Goal: Find specific page/section: Find specific page/section

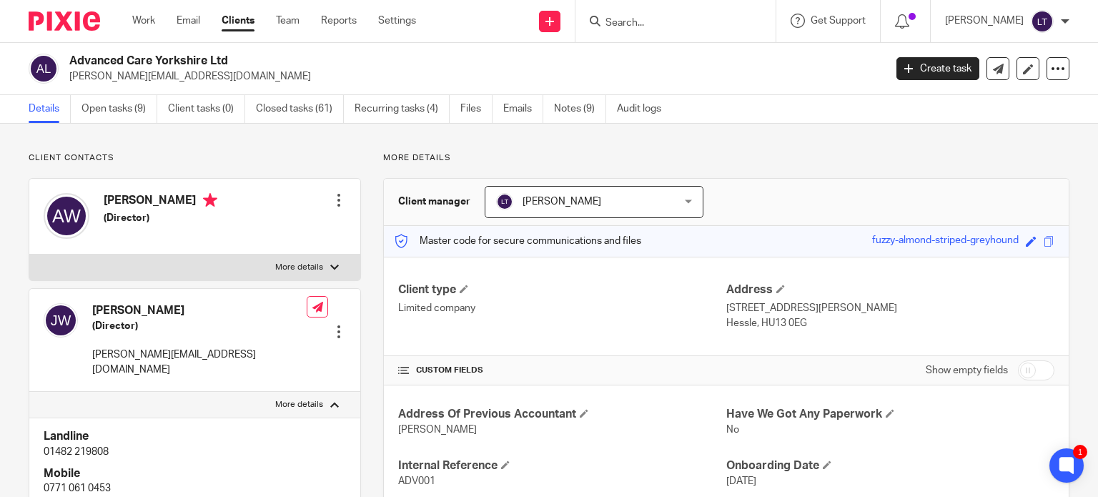
click at [541, 16] on form at bounding box center [680, 21] width 152 height 18
click at [541, 17] on input "Search" at bounding box center [668, 23] width 129 height 13
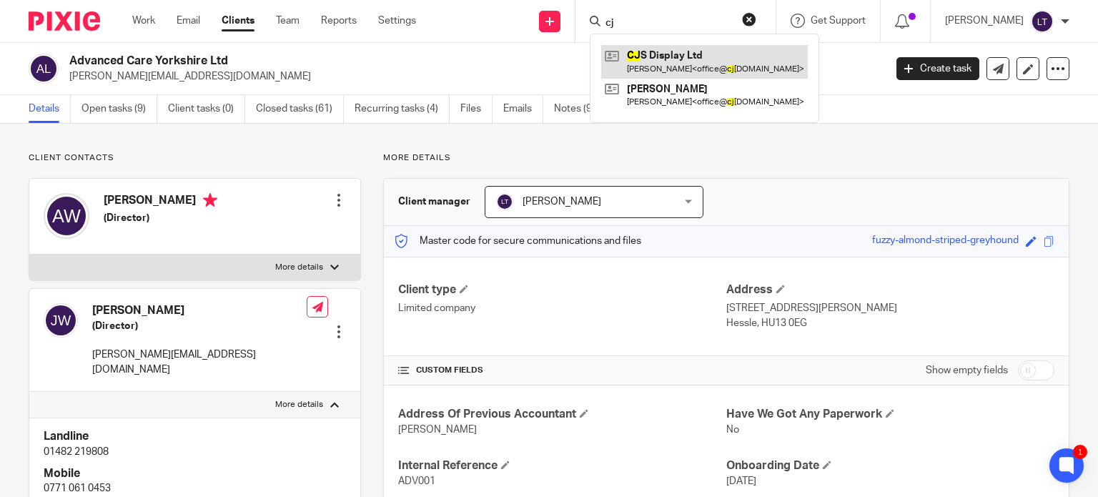
type input "cj"
click at [541, 54] on link at bounding box center [704, 61] width 207 height 33
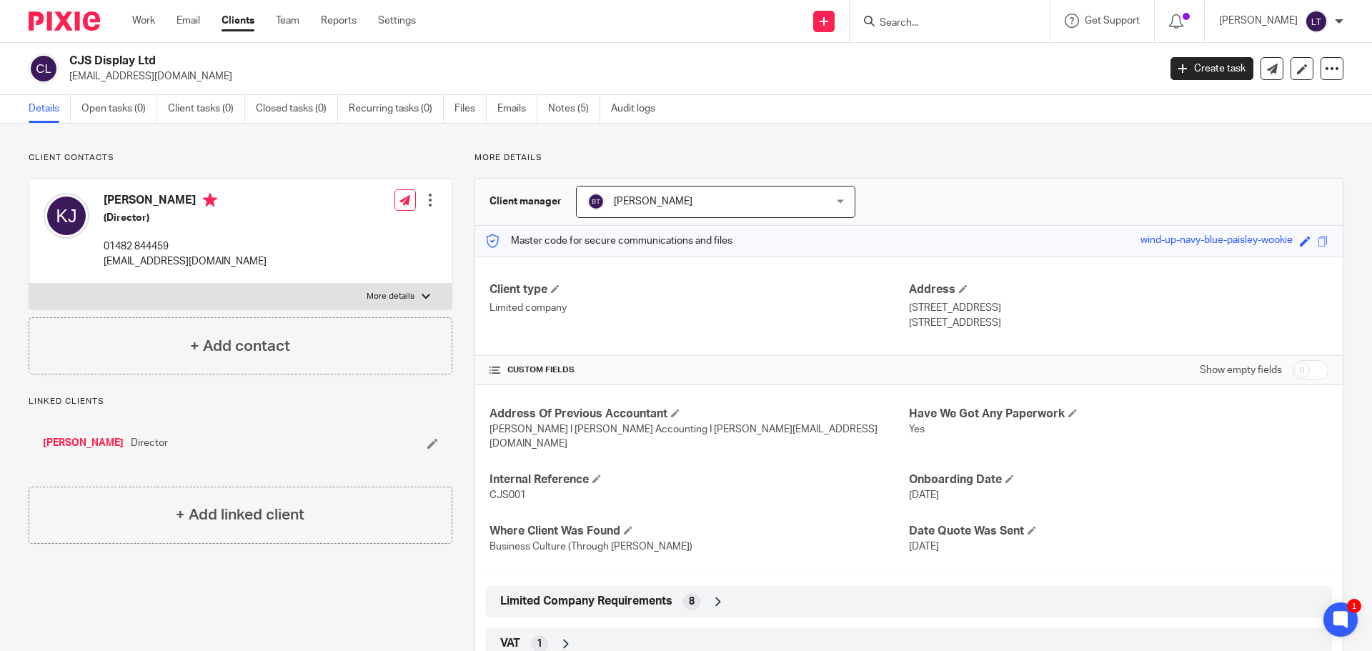
click at [983, 18] on input "Search" at bounding box center [942, 23] width 129 height 13
click at [934, 21] on input "Search" at bounding box center [942, 23] width 129 height 13
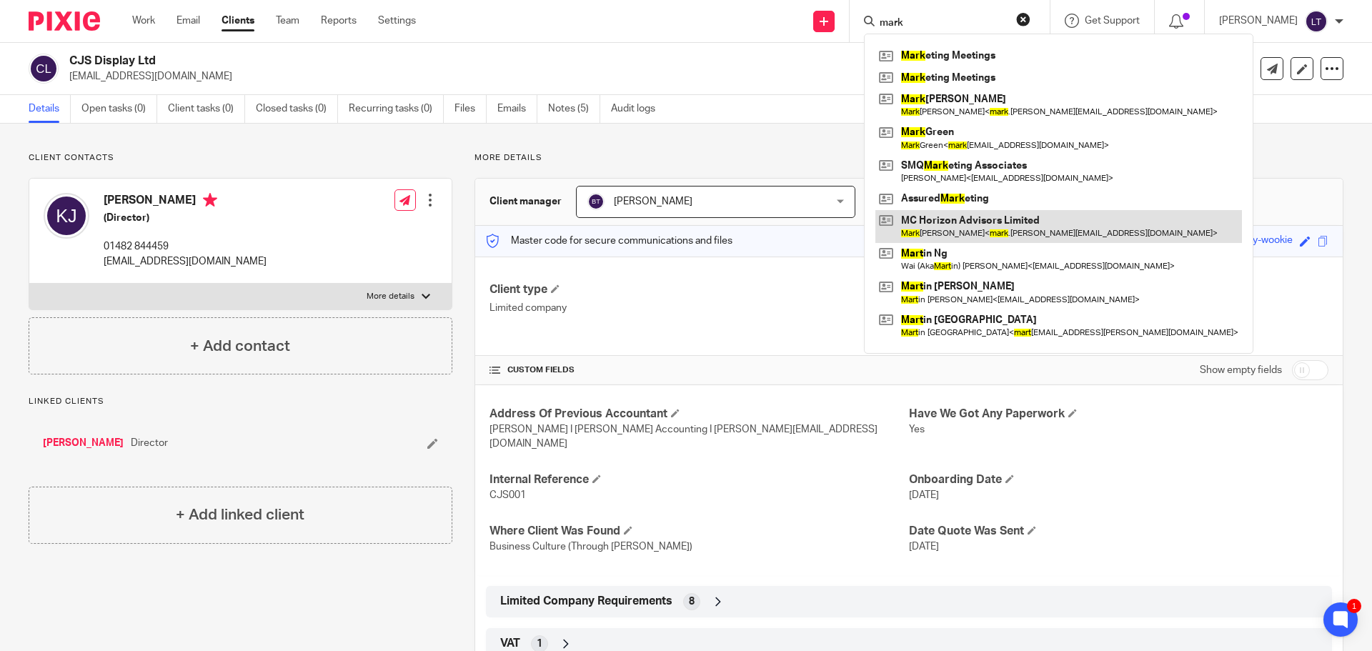
type input "mark"
click at [976, 219] on link at bounding box center [1059, 226] width 367 height 33
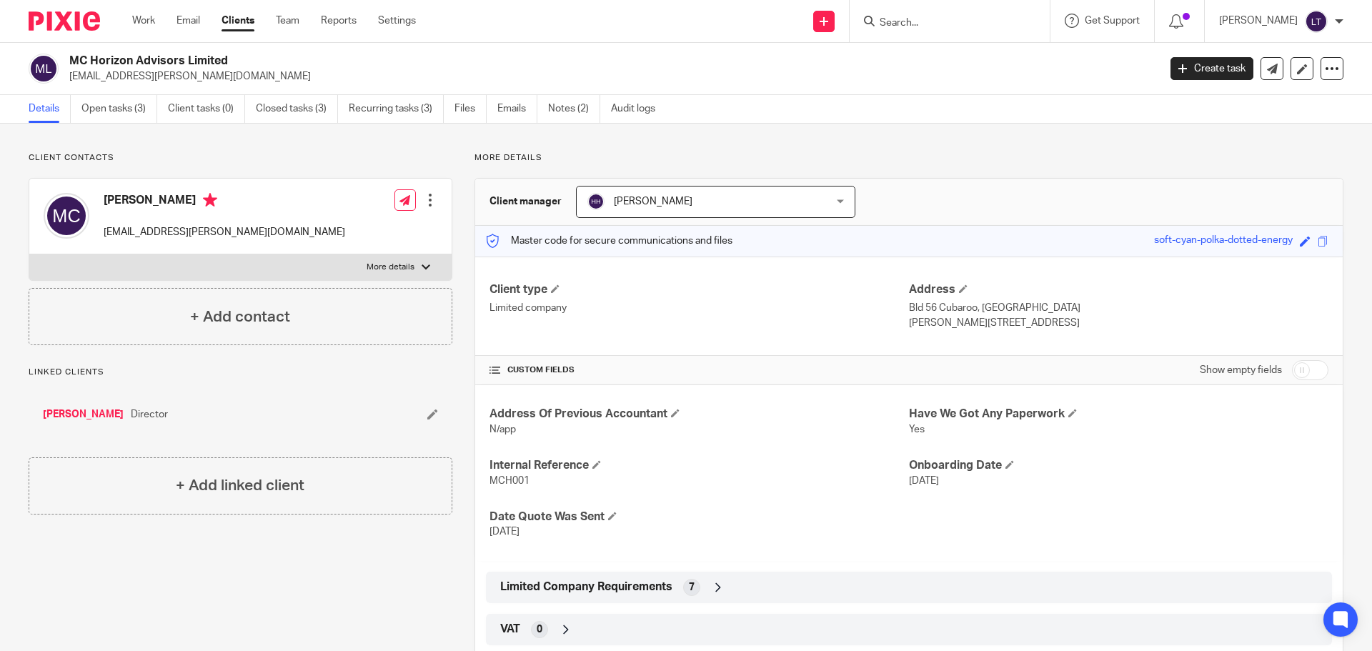
click at [718, 590] on icon at bounding box center [718, 587] width 14 height 14
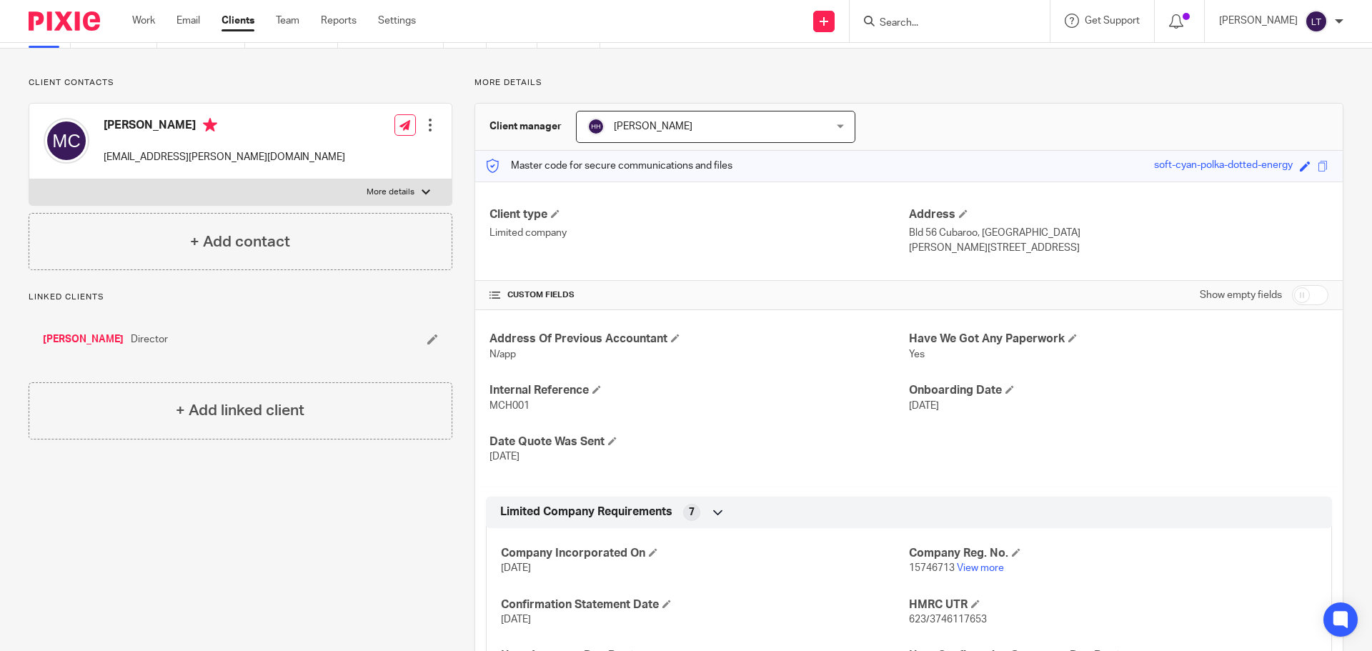
scroll to position [214, 0]
